Goal: Information Seeking & Learning: Learn about a topic

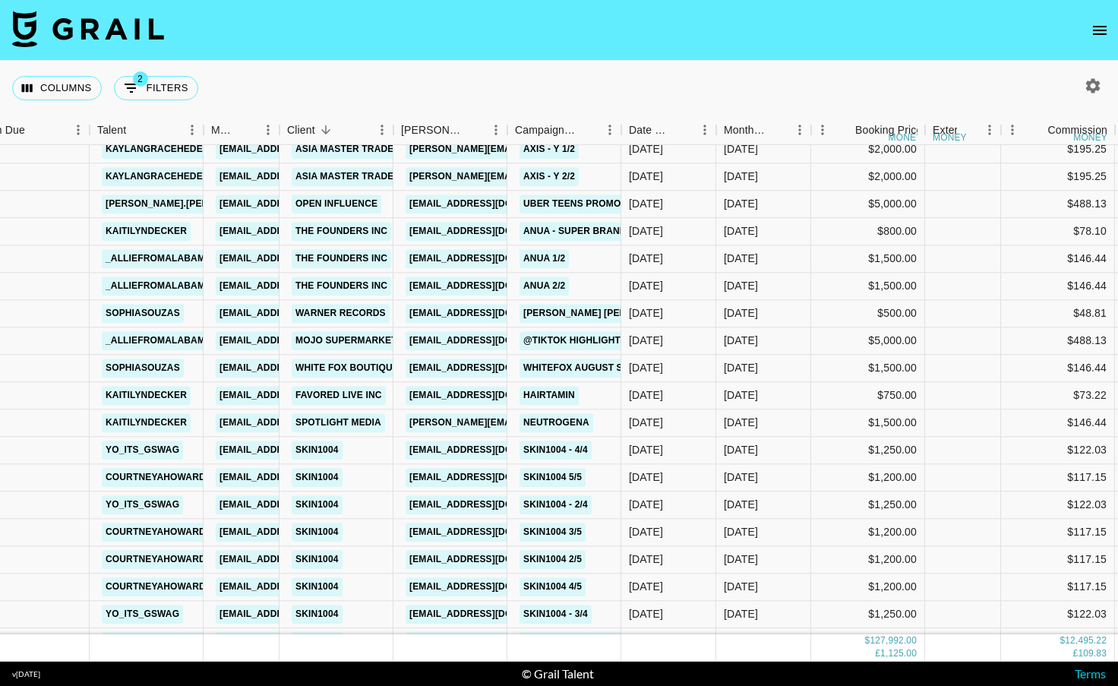
scroll to position [1968, 36]
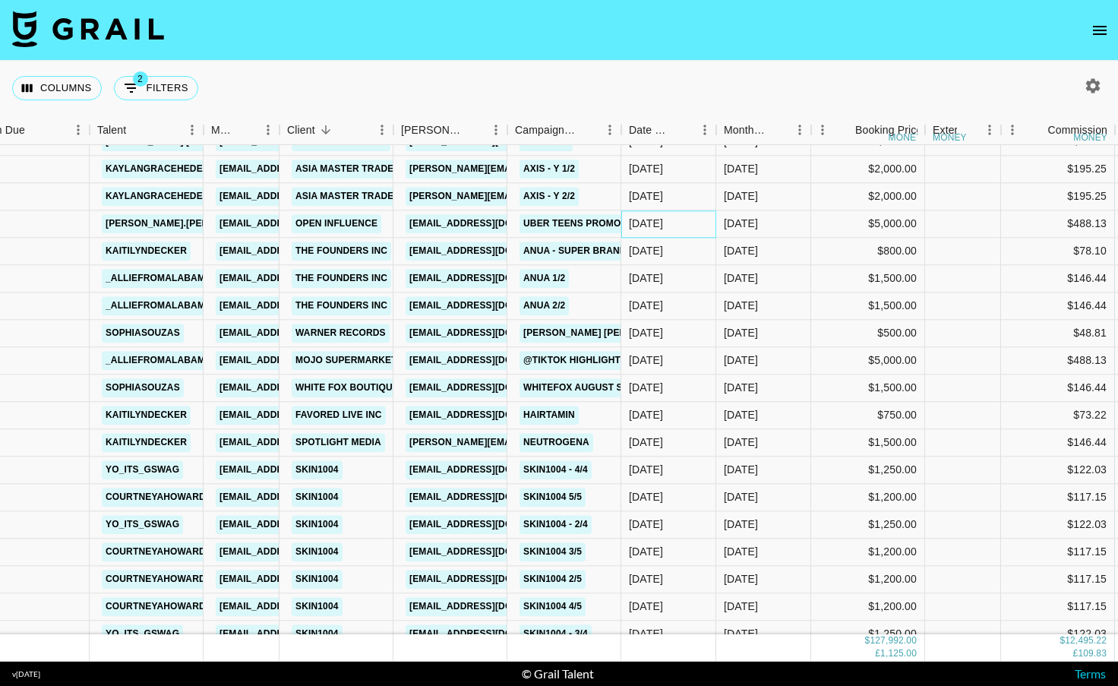
click at [698, 225] on div "[DATE]" at bounding box center [668, 223] width 95 height 27
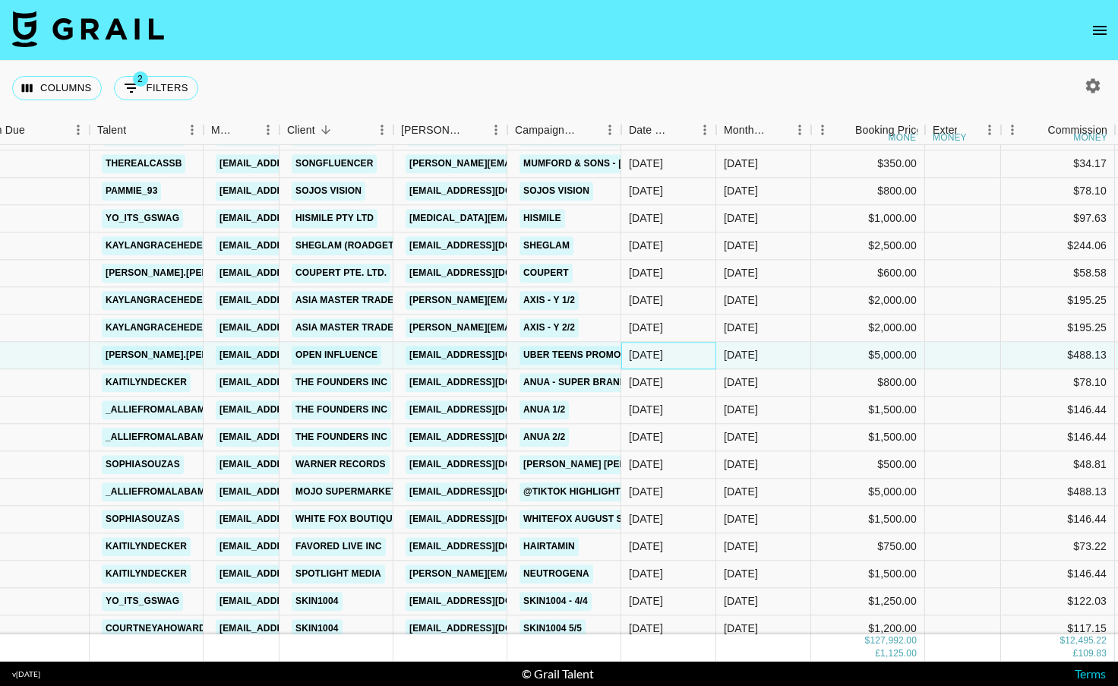
scroll to position [1836, 36]
click at [945, 355] on div at bounding box center [963, 355] width 76 height 27
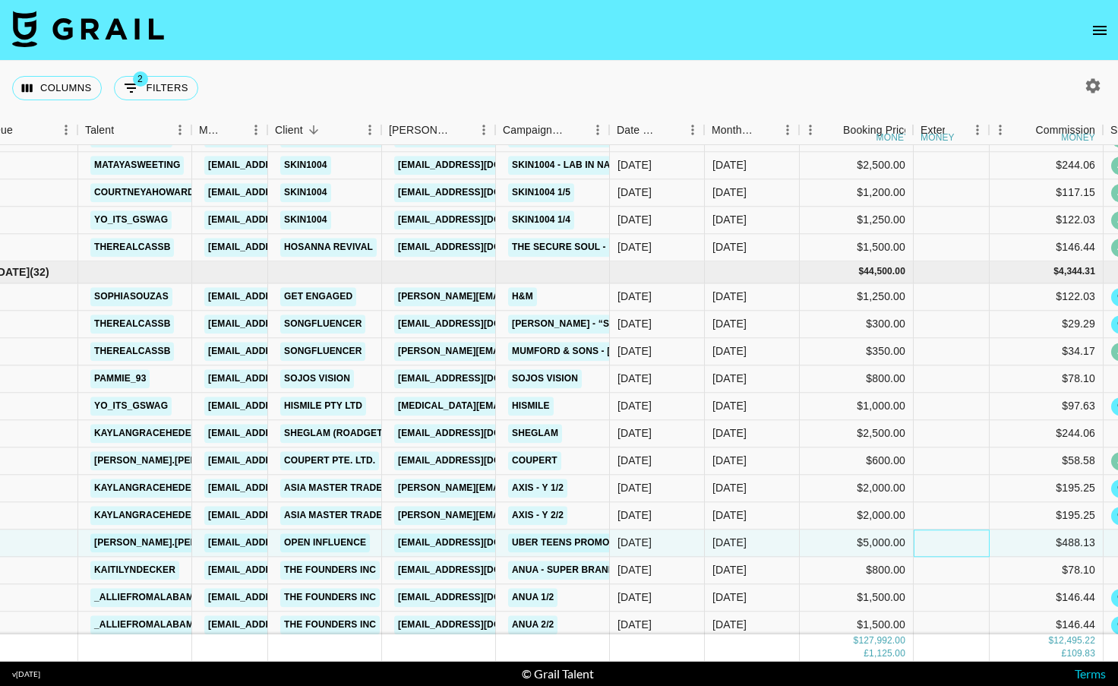
scroll to position [1649, 44]
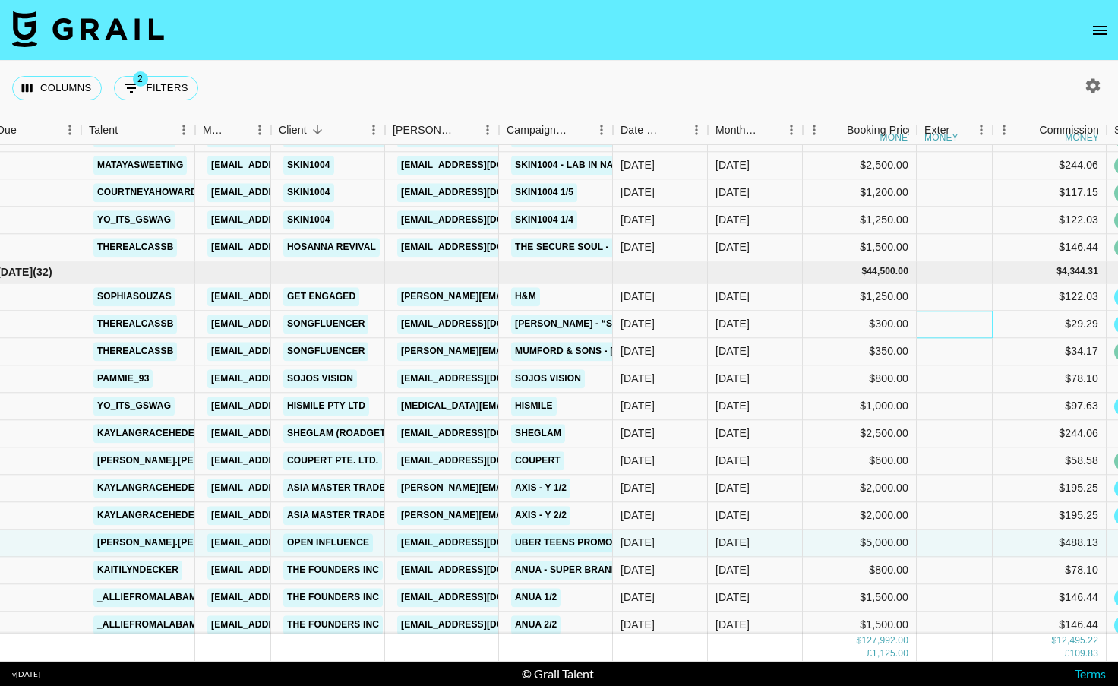
click at [932, 332] on div at bounding box center [954, 324] width 76 height 27
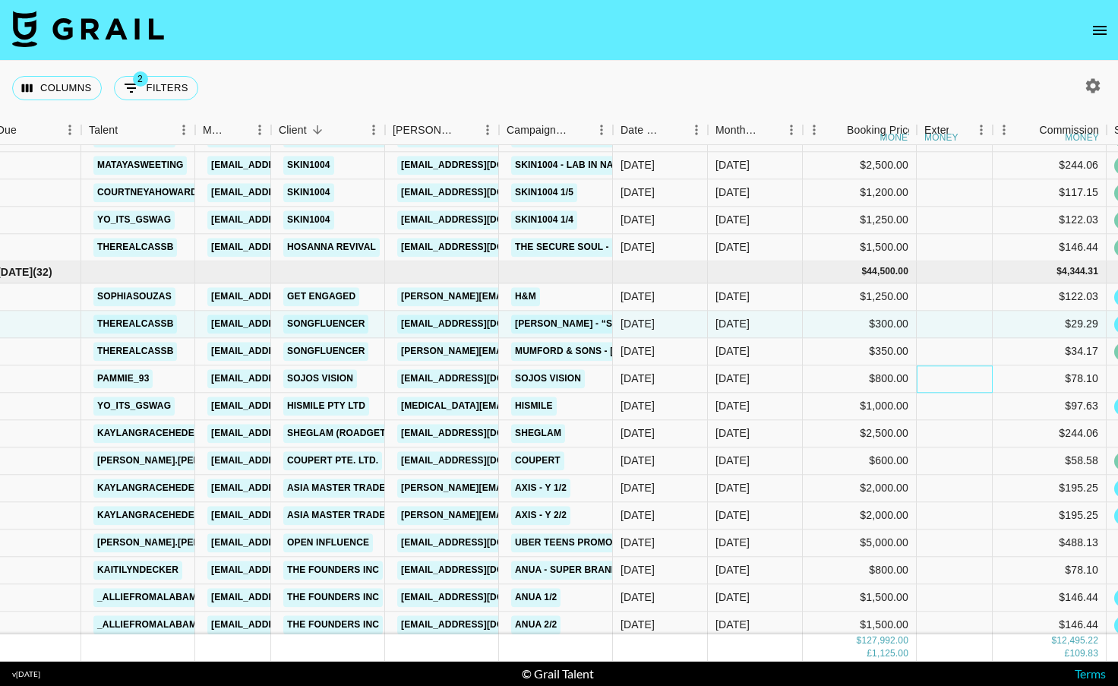
click at [935, 372] on div at bounding box center [954, 378] width 76 height 27
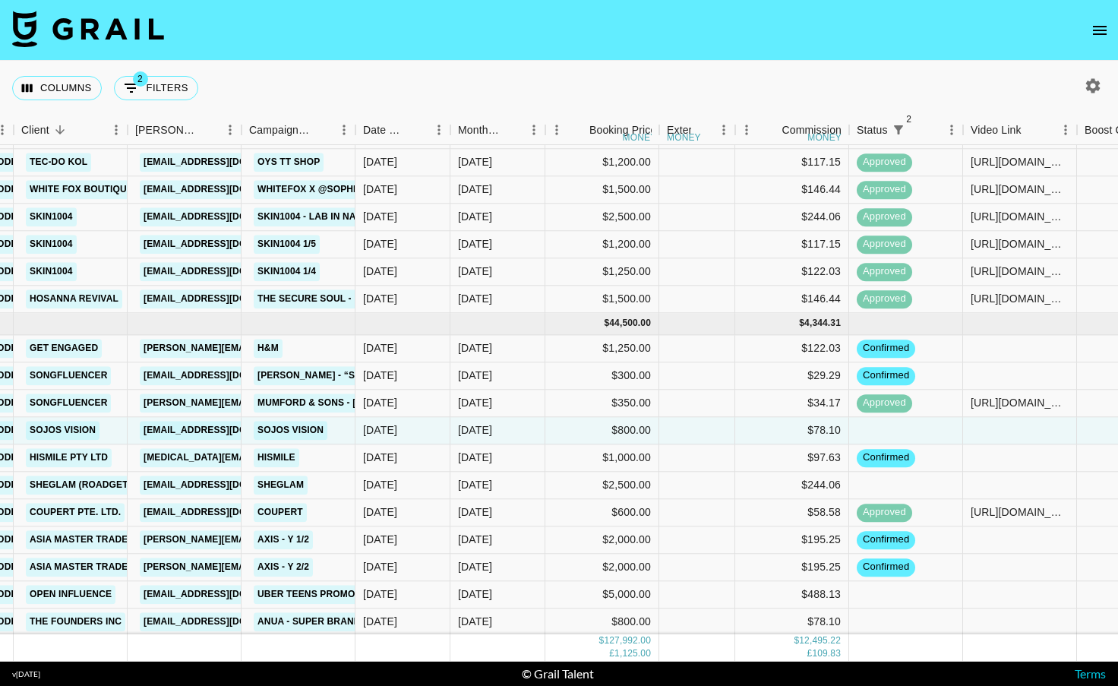
scroll to position [1677, 301]
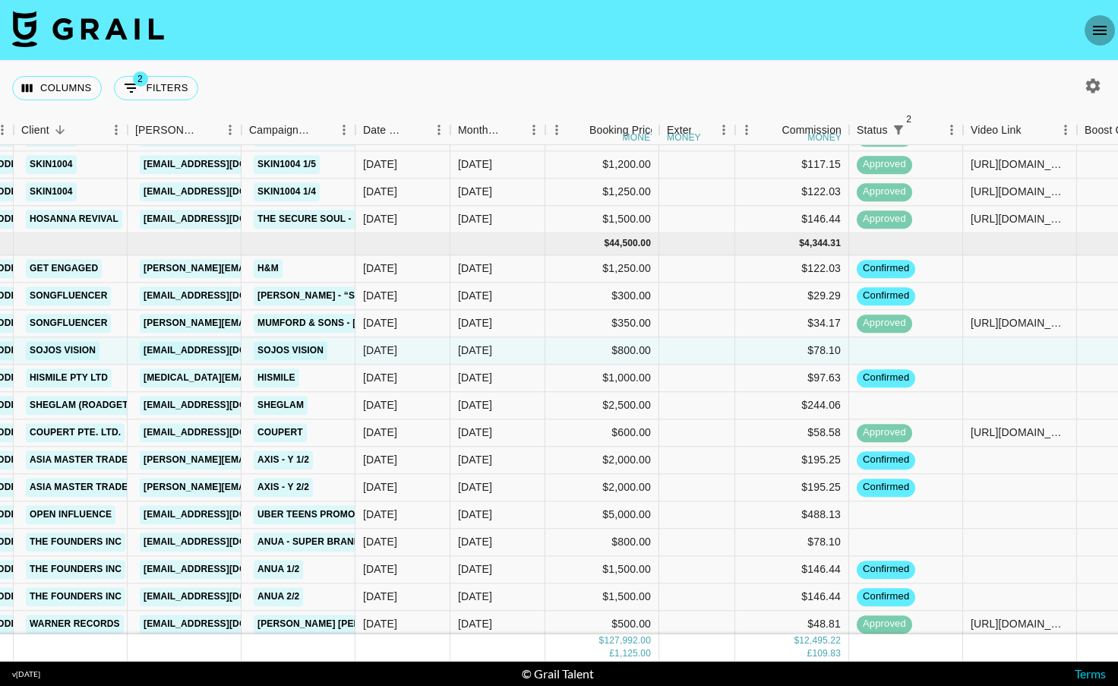
click at [1102, 28] on icon "open drawer" at bounding box center [1099, 30] width 18 height 18
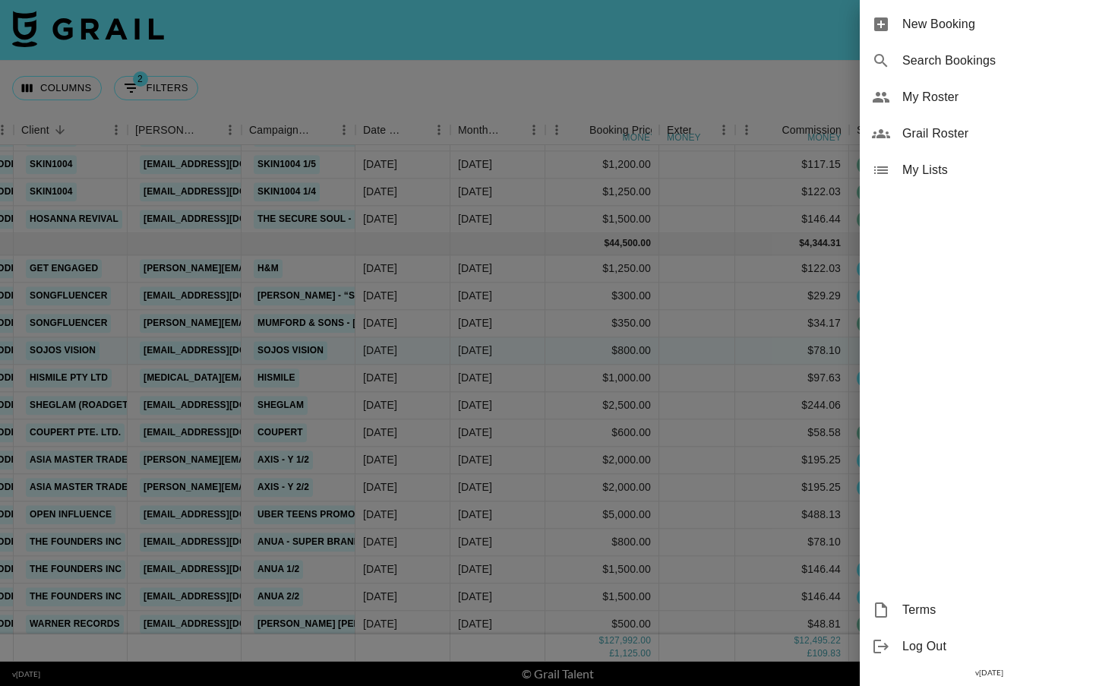
click at [821, 78] on div at bounding box center [559, 343] width 1118 height 686
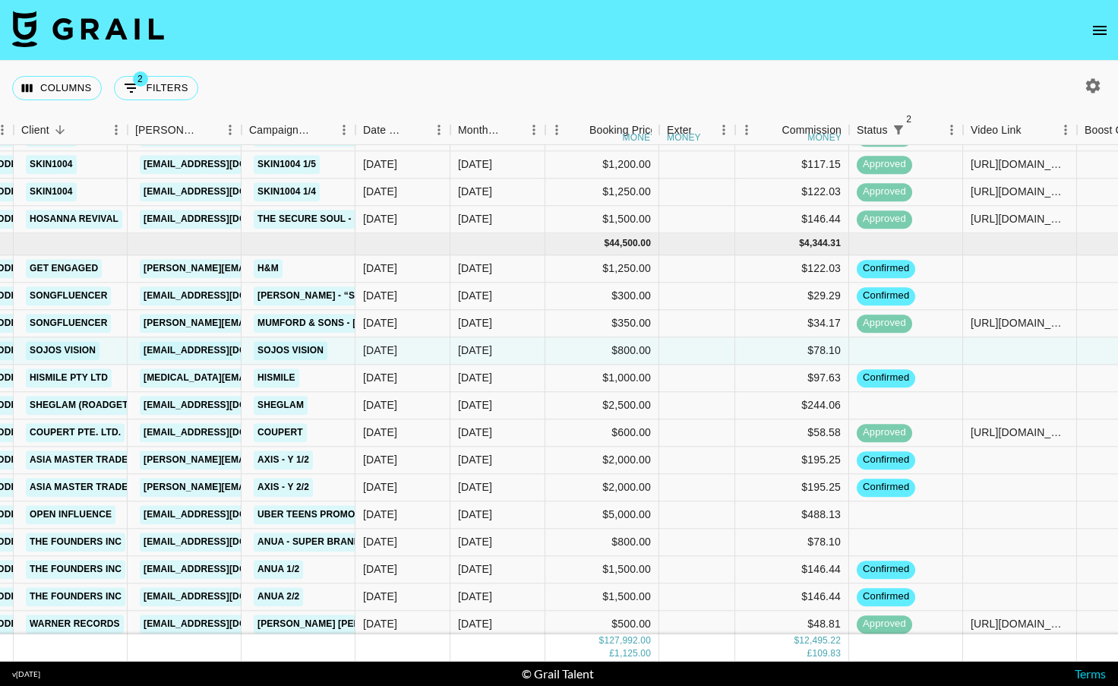
click at [1097, 83] on icon "button" at bounding box center [1093, 85] width 14 height 14
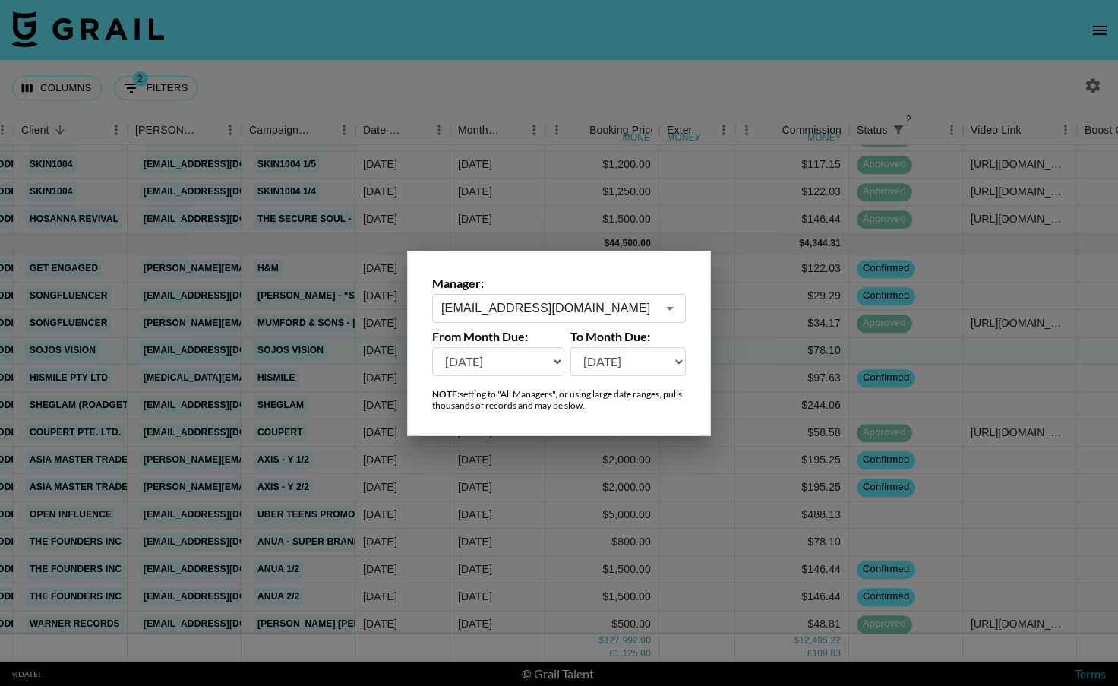
click at [550, 351] on select "[DATE] [DATE] '[DATE] May '[DATE] Mar '[DATE] Jan '[DATE] Nov '[DATE] Sep '[DAT…" at bounding box center [498, 361] width 132 height 29
select select "[DATE]"
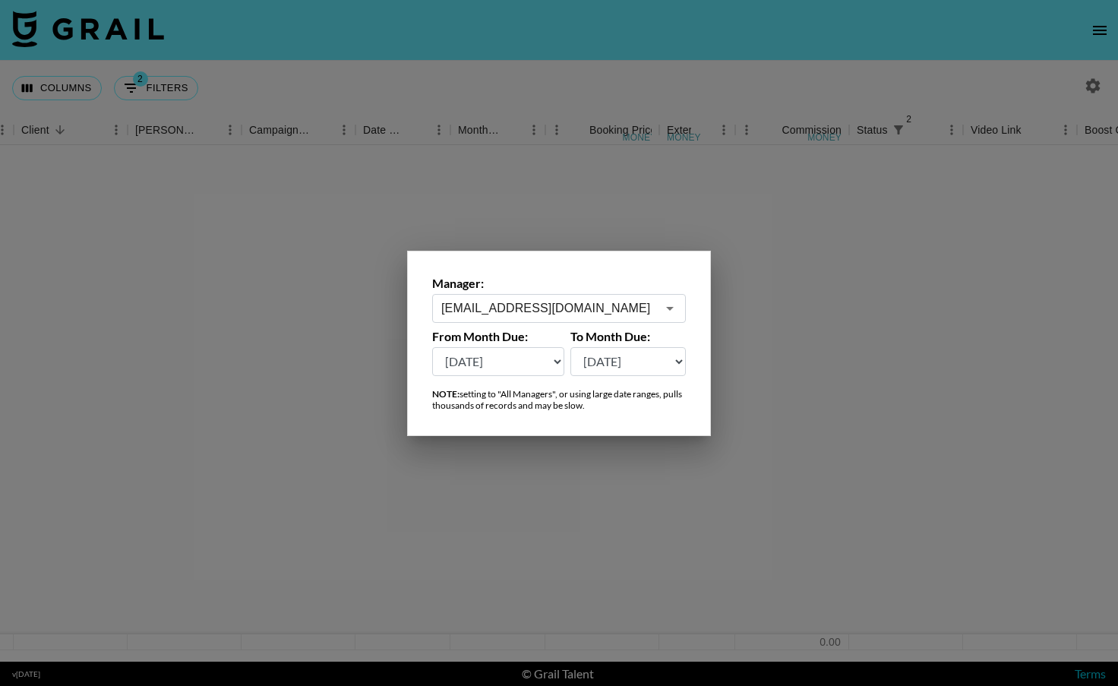
scroll to position [0, 301]
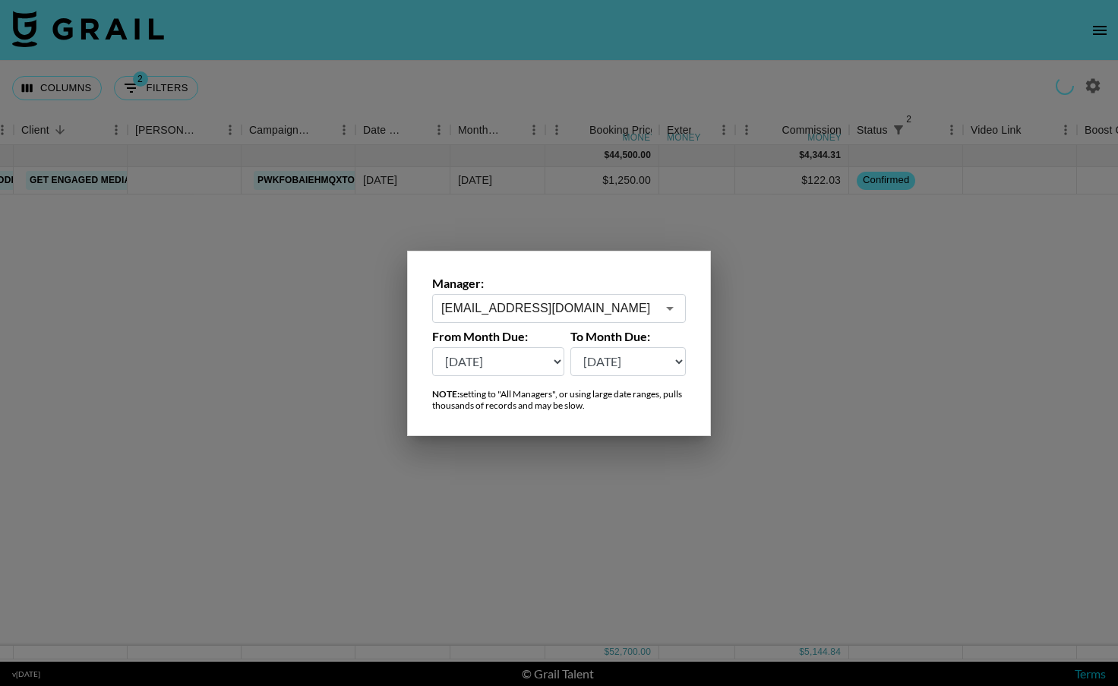
click at [515, 509] on div at bounding box center [559, 343] width 1118 height 686
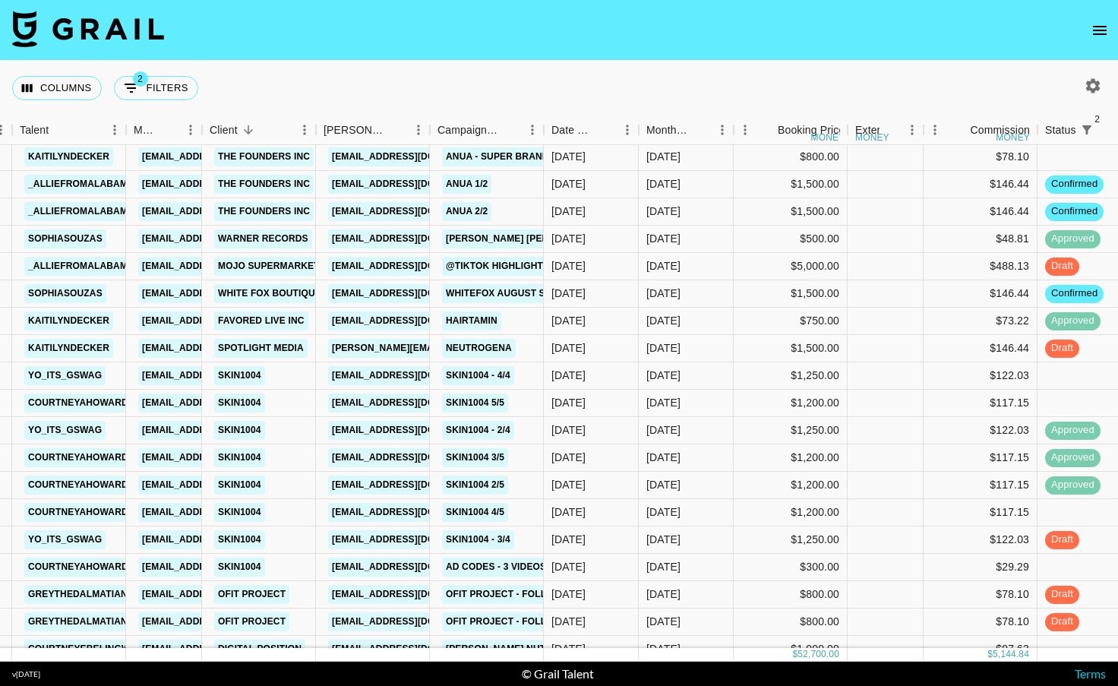
scroll to position [295, 113]
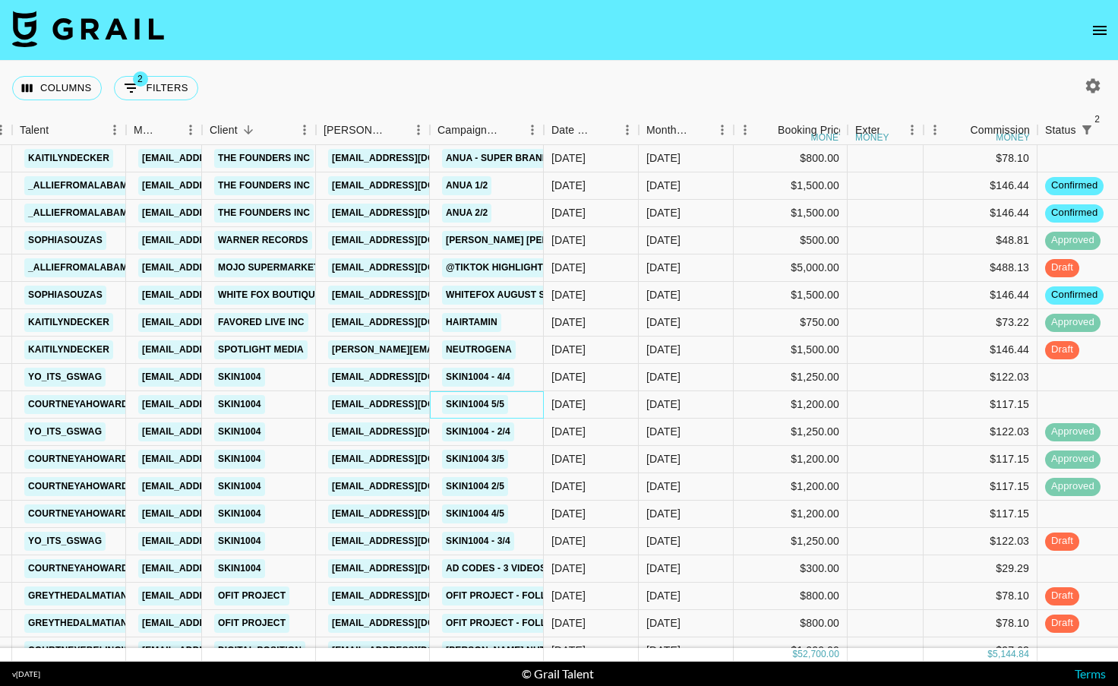
click at [534, 402] on div "Skin1004 5/5" at bounding box center [487, 404] width 114 height 27
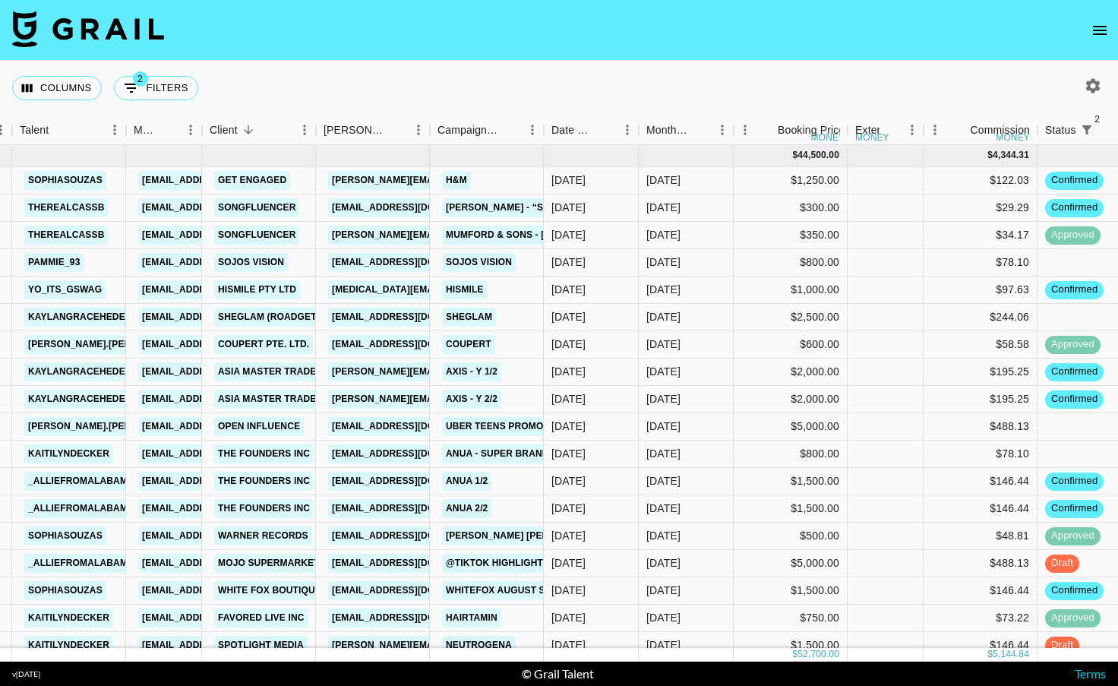
scroll to position [3, 113]
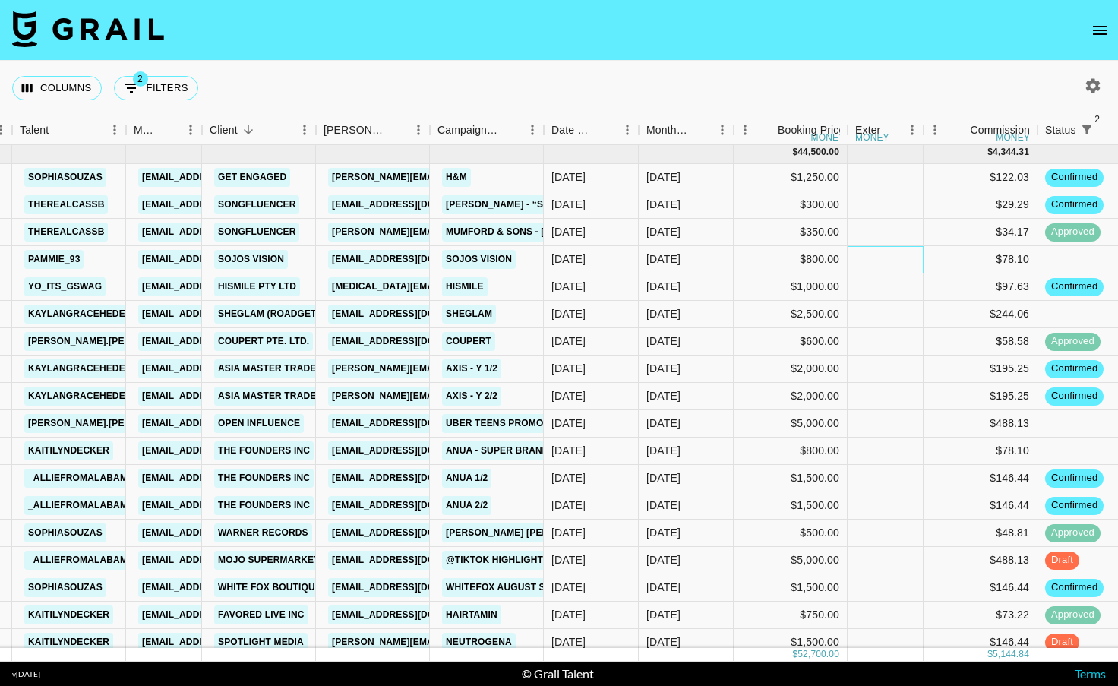
click at [889, 260] on div at bounding box center [885, 259] width 76 height 27
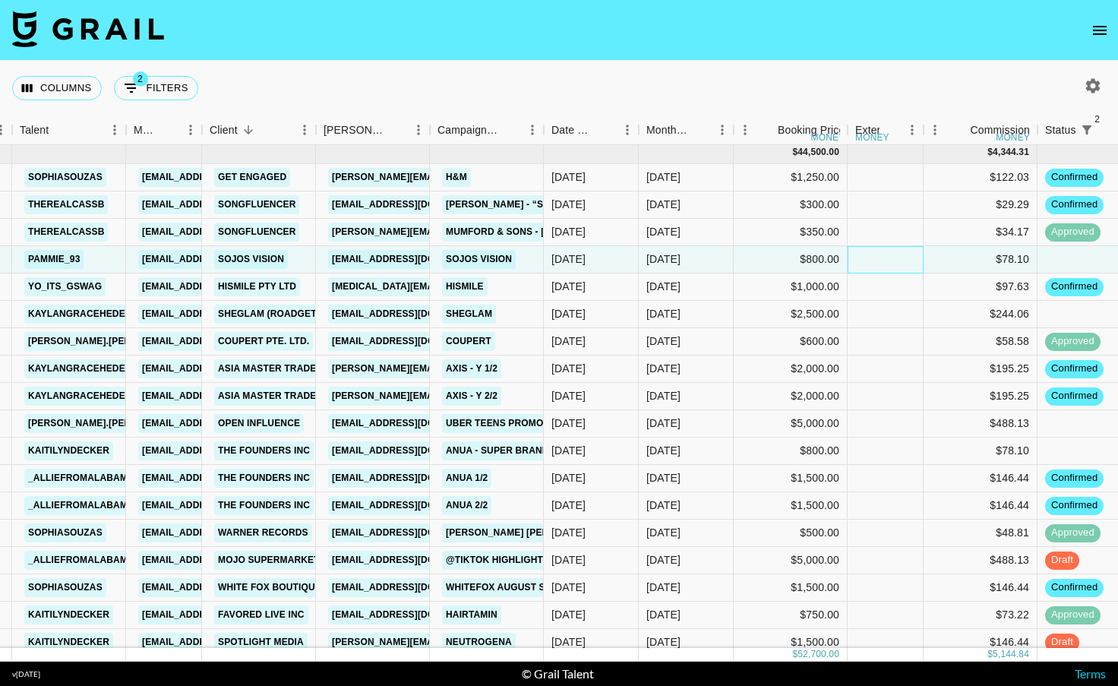
click at [882, 260] on div at bounding box center [885, 259] width 76 height 27
click at [880, 264] on div at bounding box center [885, 259] width 76 height 27
click at [877, 255] on div at bounding box center [885, 259] width 76 height 27
click at [966, 262] on div "$78.10" at bounding box center [980, 259] width 114 height 27
click at [869, 264] on div at bounding box center [885, 259] width 76 height 27
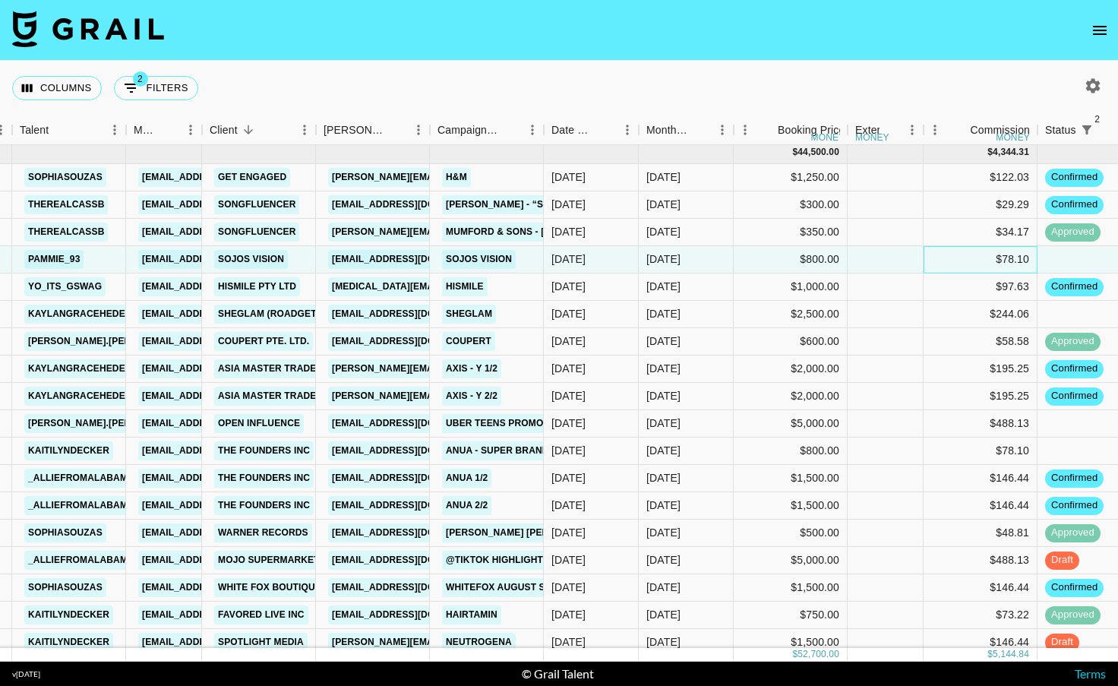
click at [947, 258] on div "$78.10" at bounding box center [980, 259] width 114 height 27
click at [879, 260] on div at bounding box center [885, 259] width 76 height 27
click at [872, 295] on div at bounding box center [885, 286] width 76 height 27
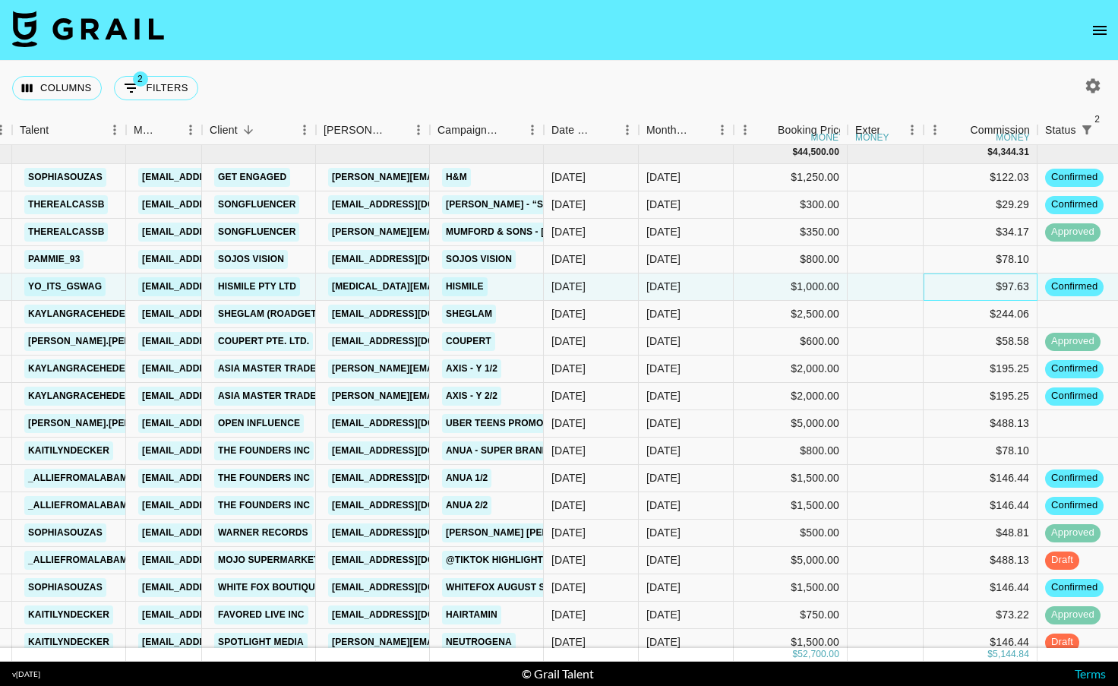
click at [960, 282] on div "$97.63" at bounding box center [980, 286] width 114 height 27
click at [866, 315] on div at bounding box center [885, 314] width 76 height 27
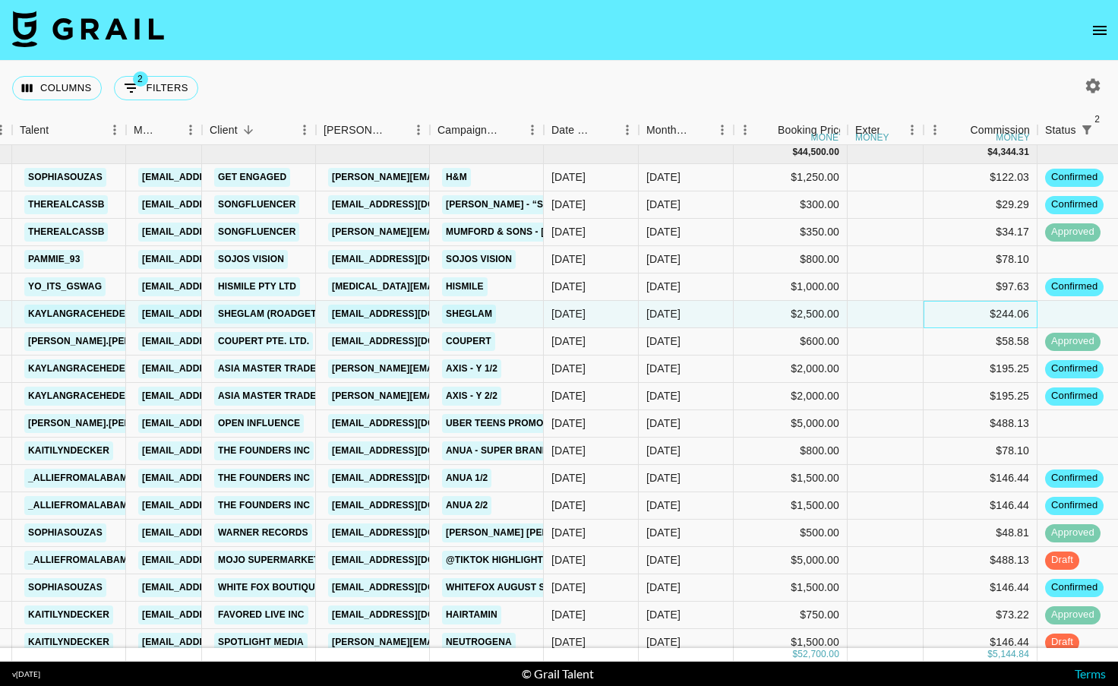
click at [962, 324] on div "$244.06" at bounding box center [980, 314] width 114 height 27
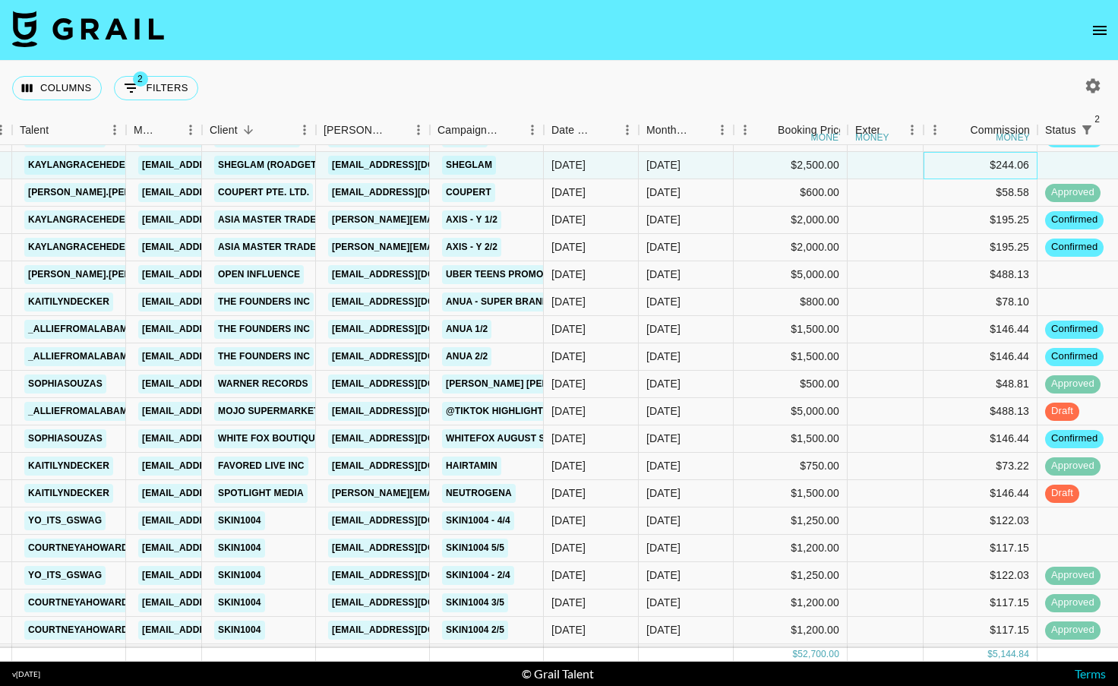
scroll to position [157, 113]
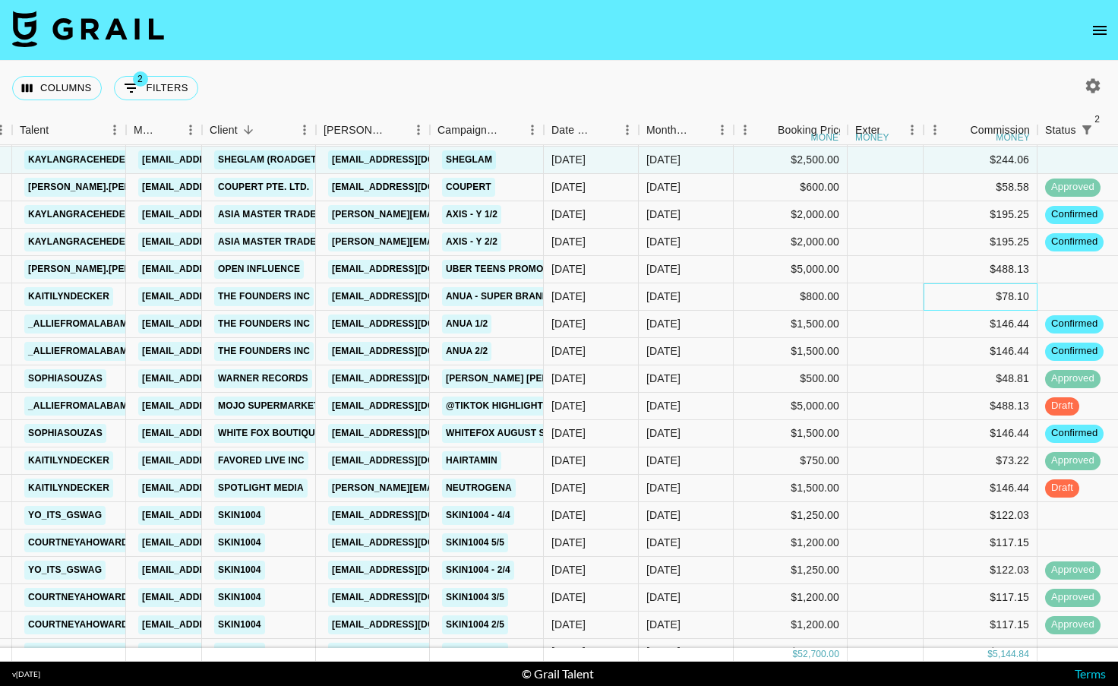
click at [962, 293] on div "$78.10" at bounding box center [980, 296] width 114 height 27
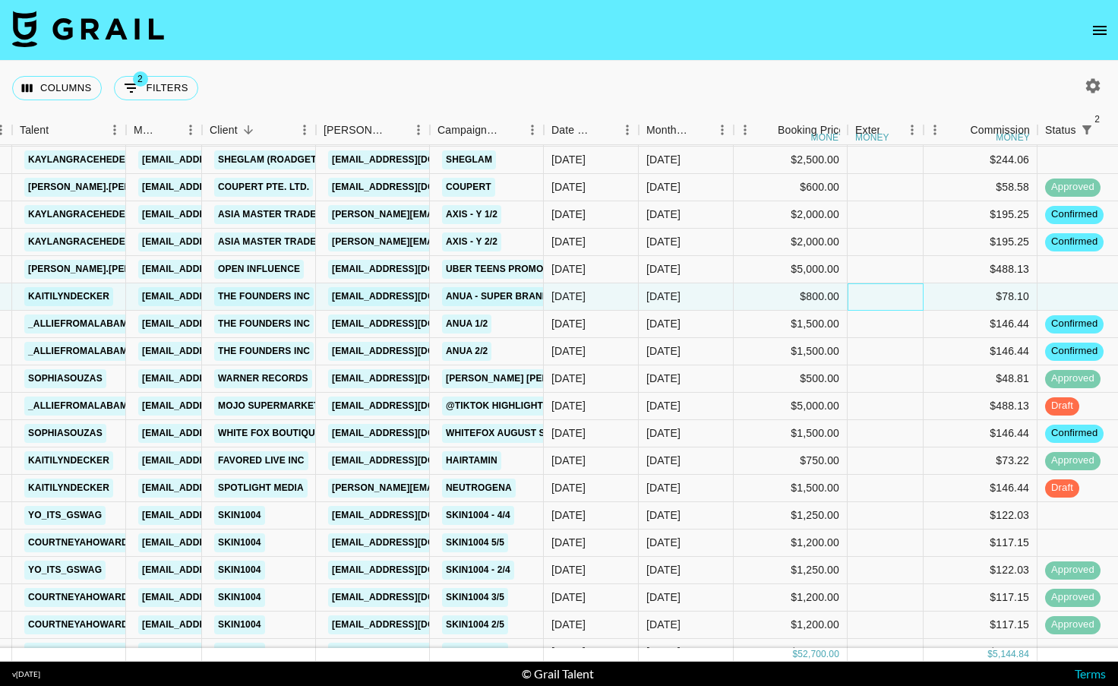
click at [888, 297] on div at bounding box center [885, 296] width 76 height 27
click at [886, 264] on div at bounding box center [885, 269] width 76 height 27
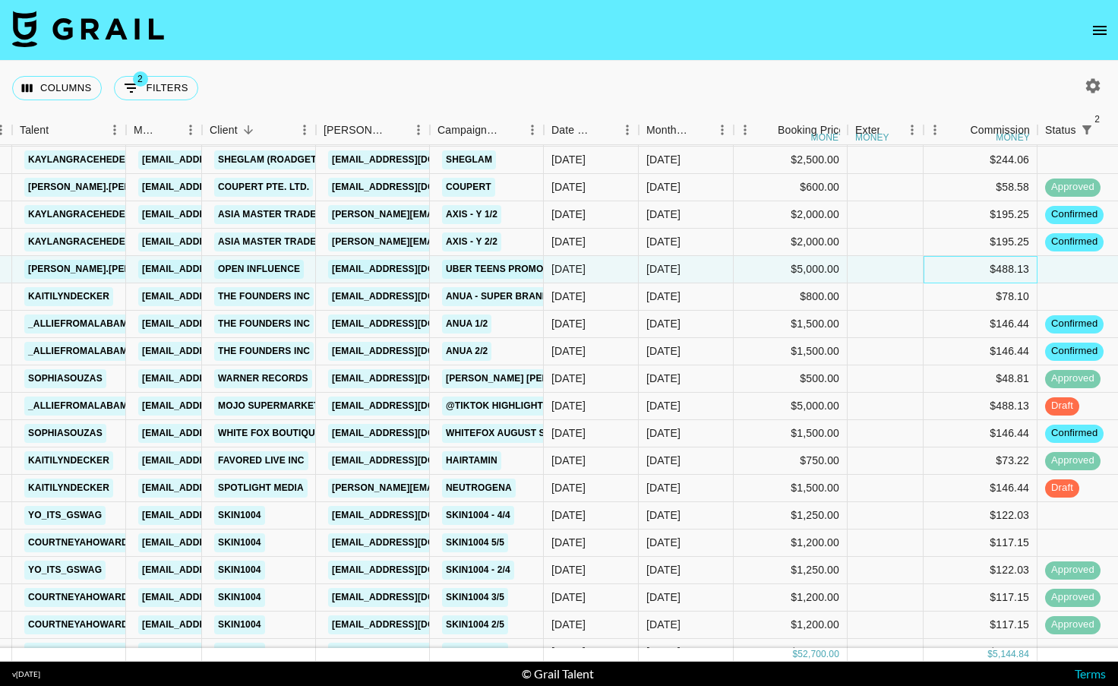
click at [960, 270] on div "$488.13" at bounding box center [980, 269] width 114 height 27
click at [955, 238] on div "$195.25" at bounding box center [980, 242] width 114 height 27
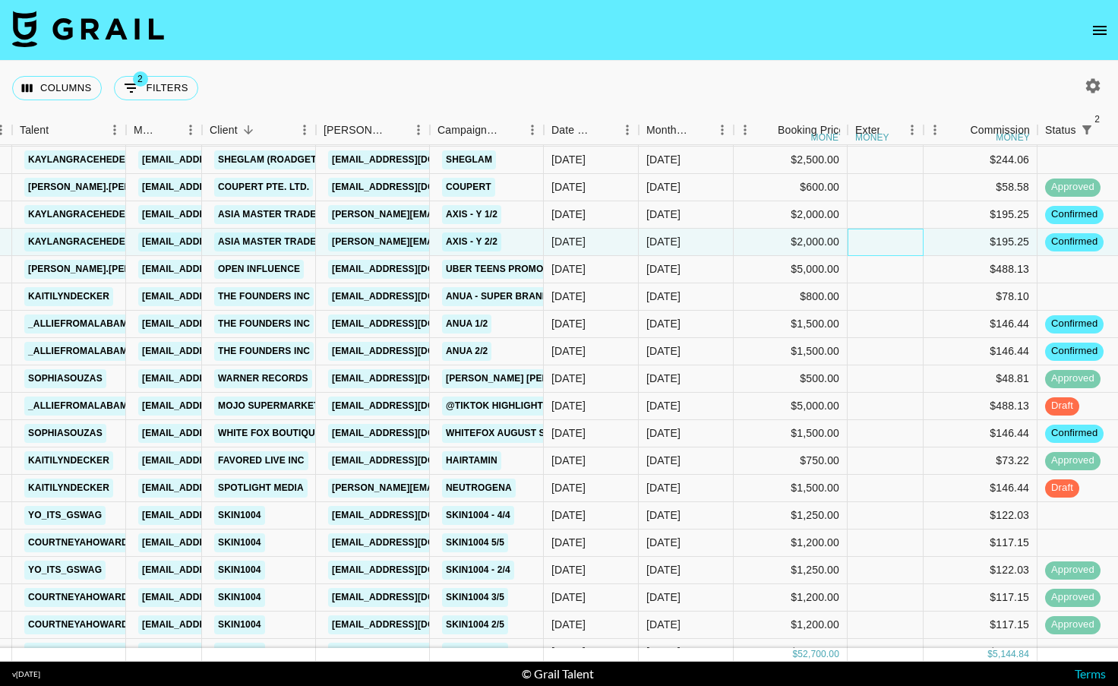
click at [878, 237] on div at bounding box center [885, 242] width 76 height 27
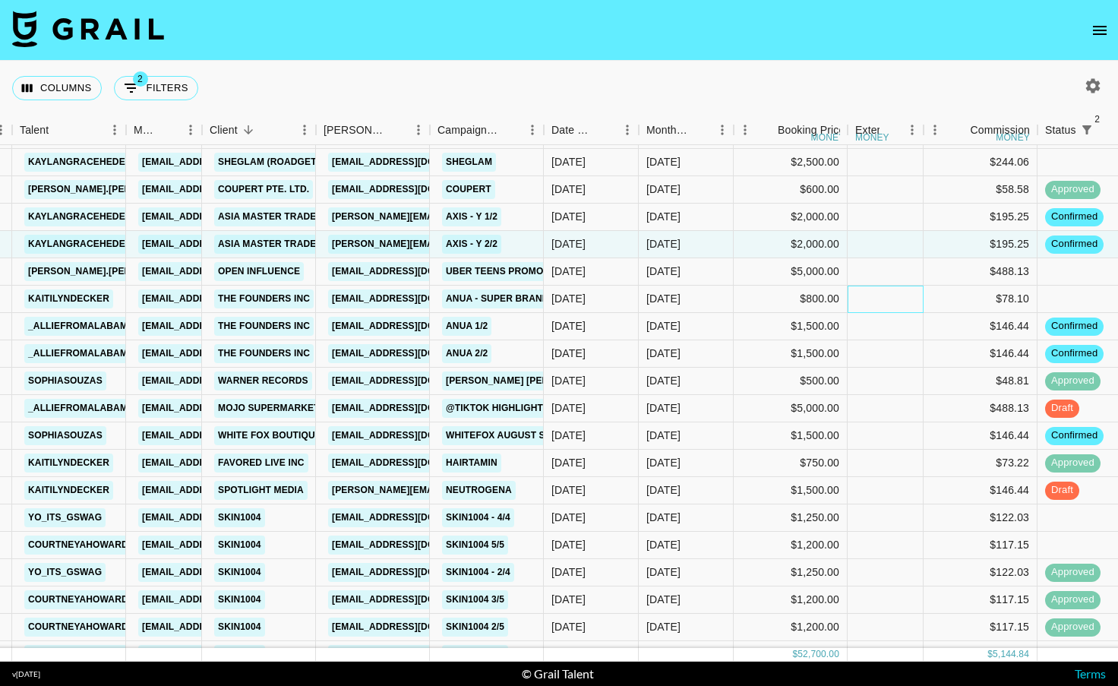
click at [891, 311] on div at bounding box center [885, 298] width 76 height 27
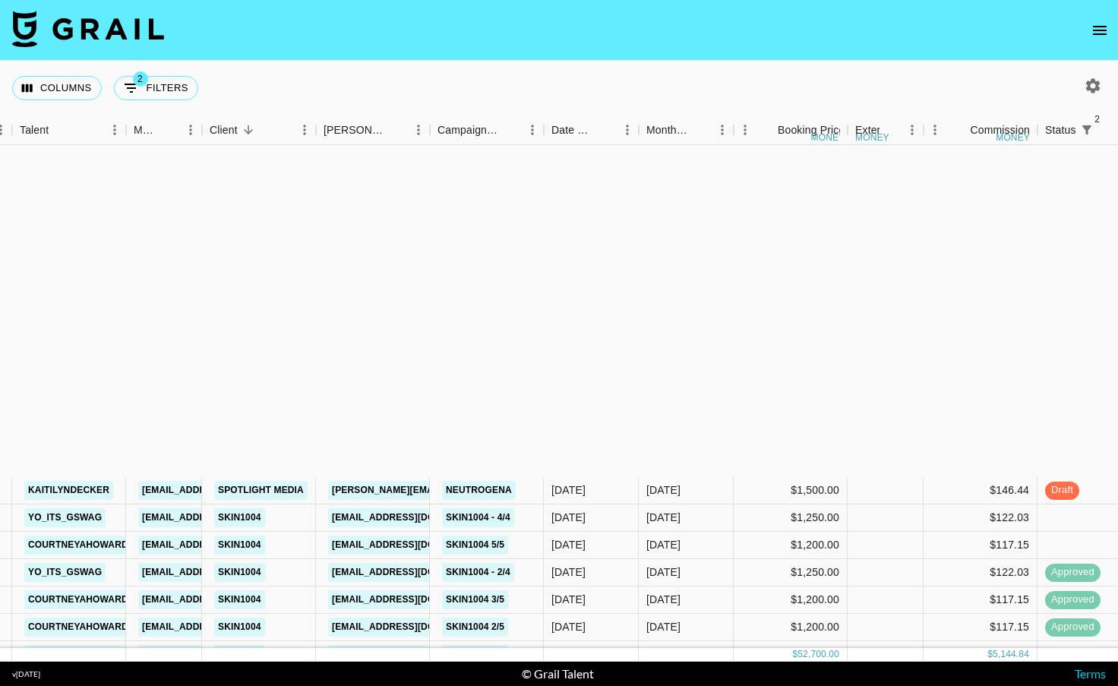
scroll to position [547, 113]
